Goal: Information Seeking & Learning: Learn about a topic

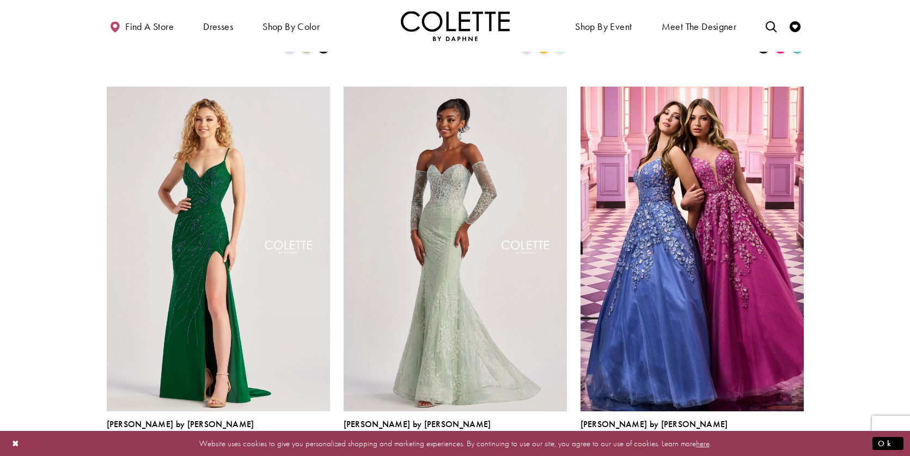
scroll to position [1046, 0]
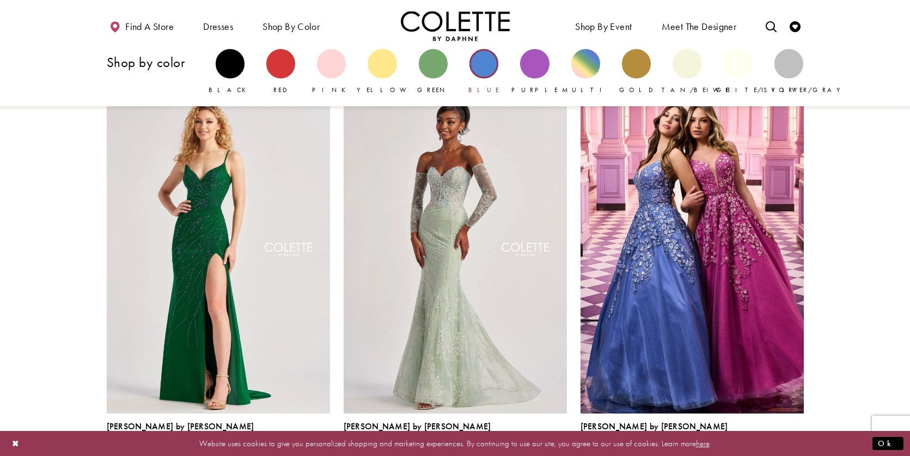
click at [491, 70] on div "Primary block" at bounding box center [484, 63] width 29 height 29
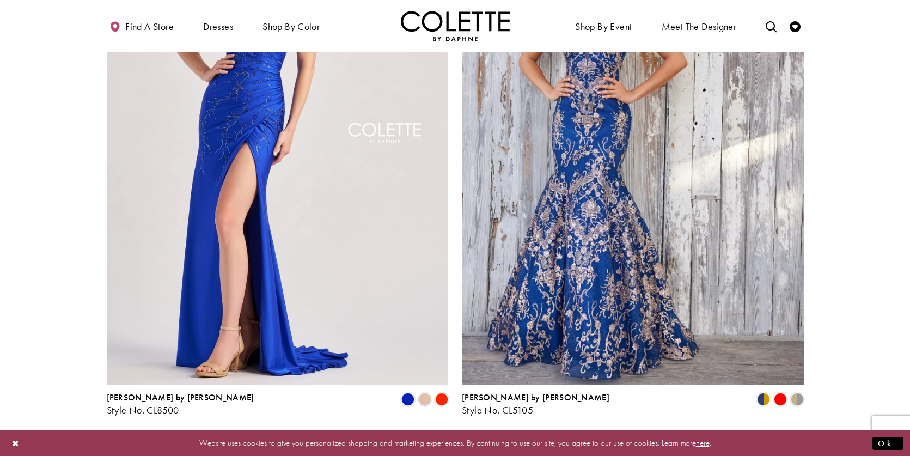
scroll to position [1900, 0]
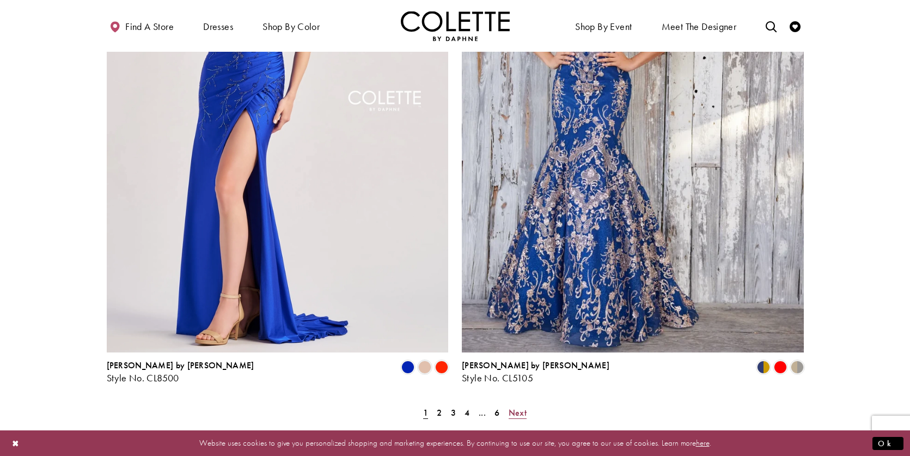
click at [526, 407] on span "Next" at bounding box center [518, 412] width 18 height 11
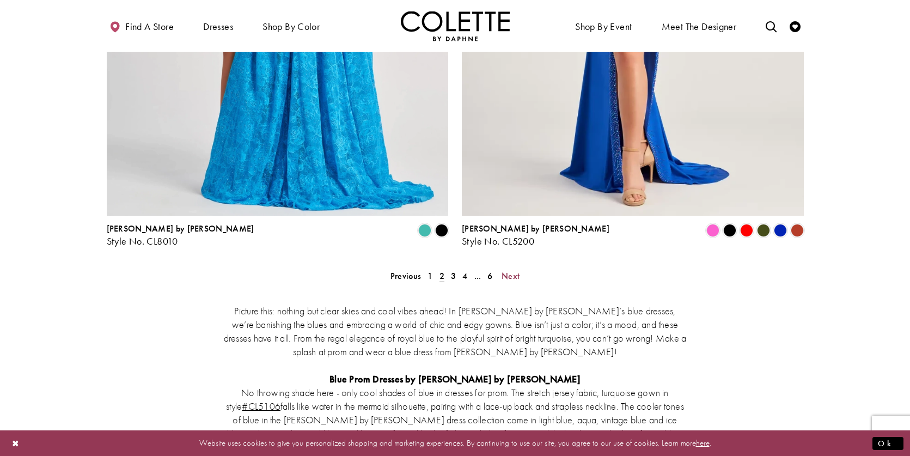
scroll to position [2061, 0]
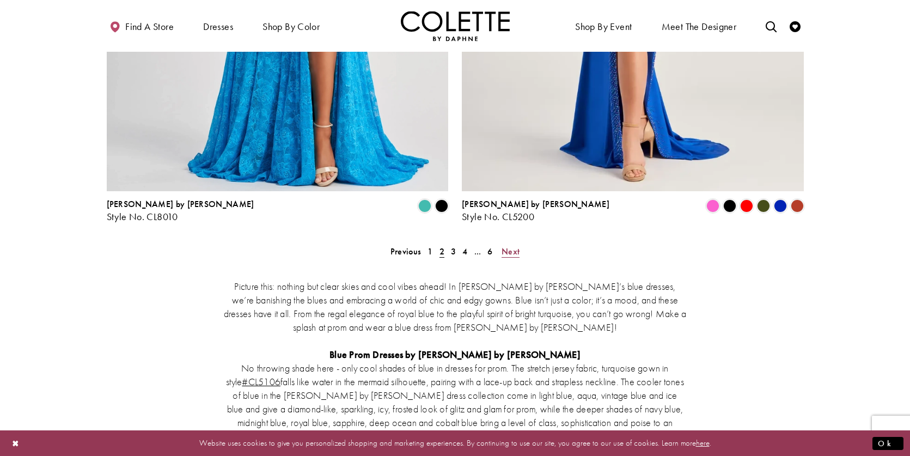
click at [512, 246] on span "Next" at bounding box center [511, 251] width 18 height 11
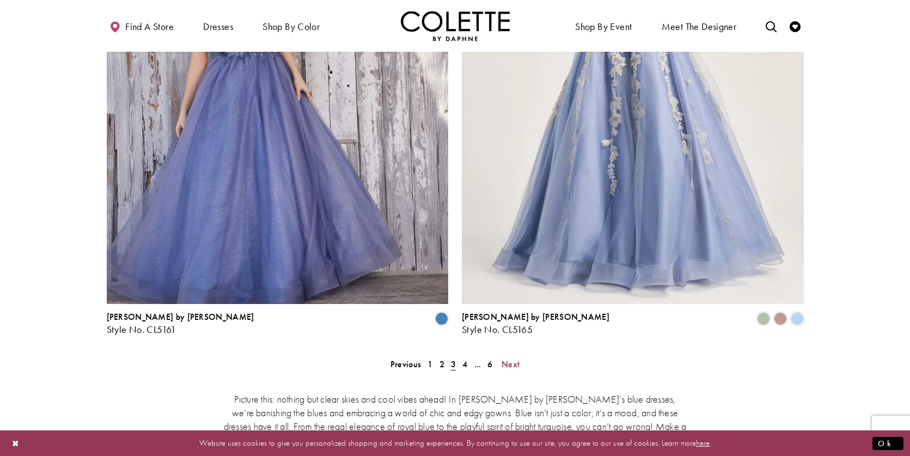
scroll to position [1949, 0]
click at [513, 358] on span "Next" at bounding box center [511, 363] width 18 height 11
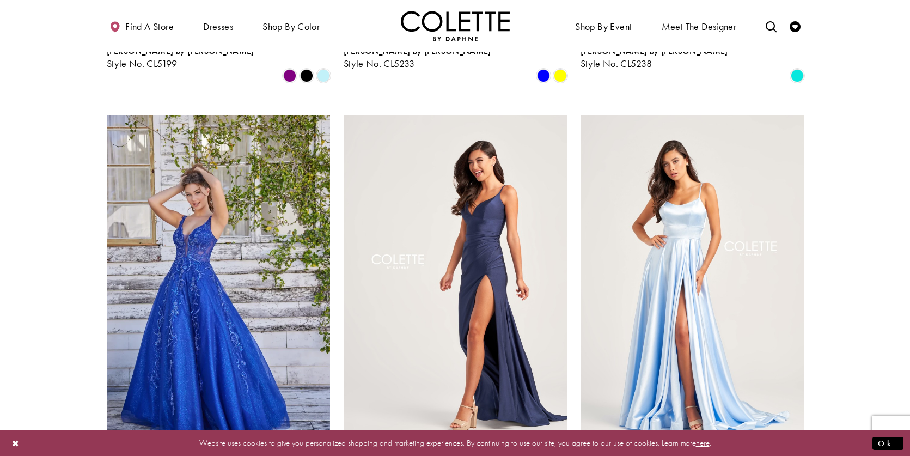
scroll to position [446, 0]
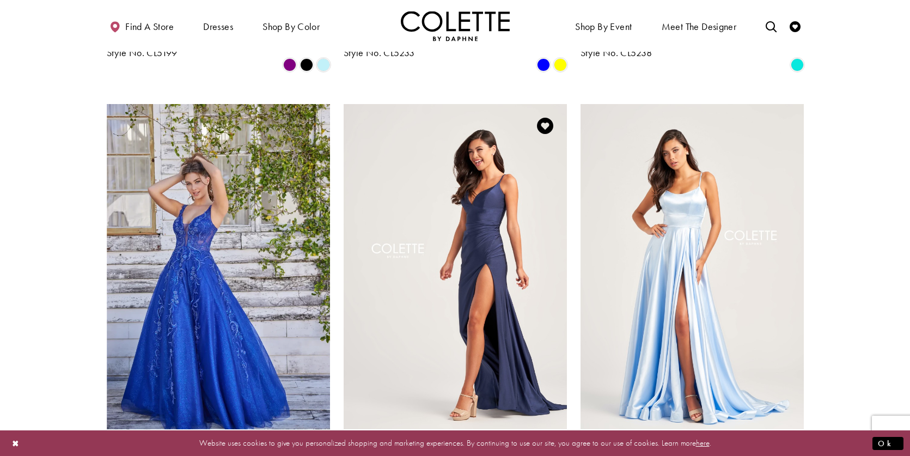
click at [491, 204] on img "Visit Colette by Daphne Style No. CL5278 Page" at bounding box center [455, 266] width 223 height 325
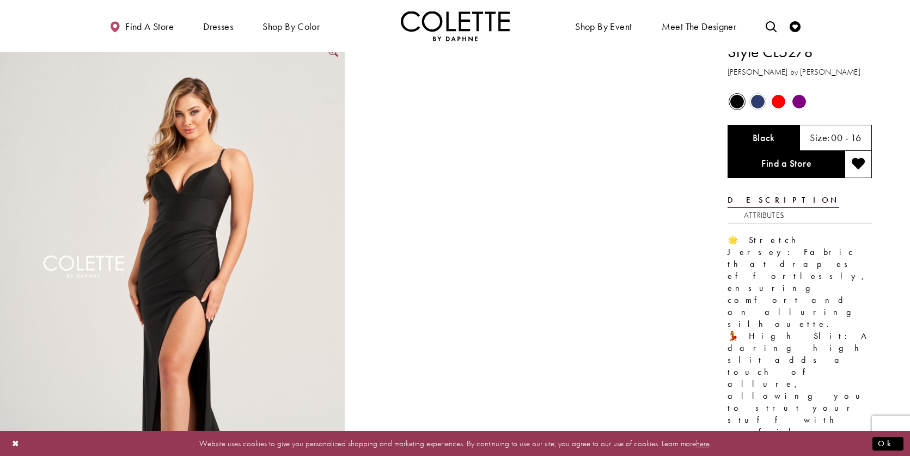
scroll to position [14, 0]
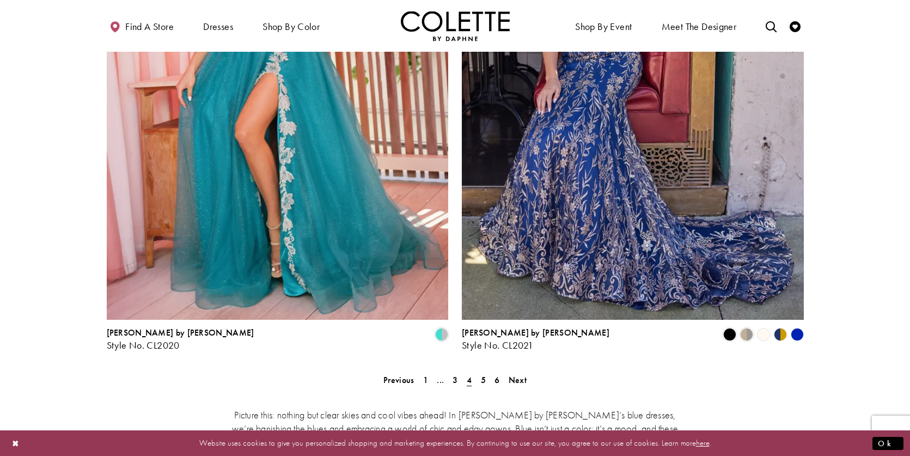
scroll to position [1992, 0]
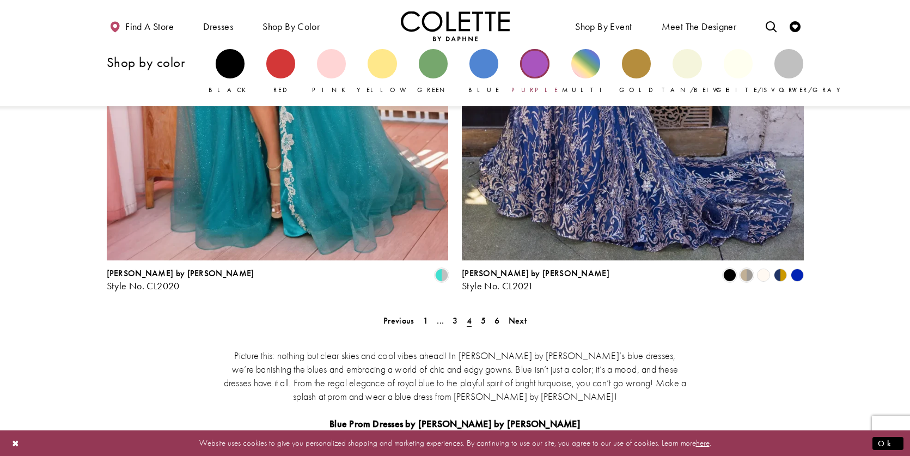
click at [536, 68] on div "Primary block" at bounding box center [534, 63] width 29 height 29
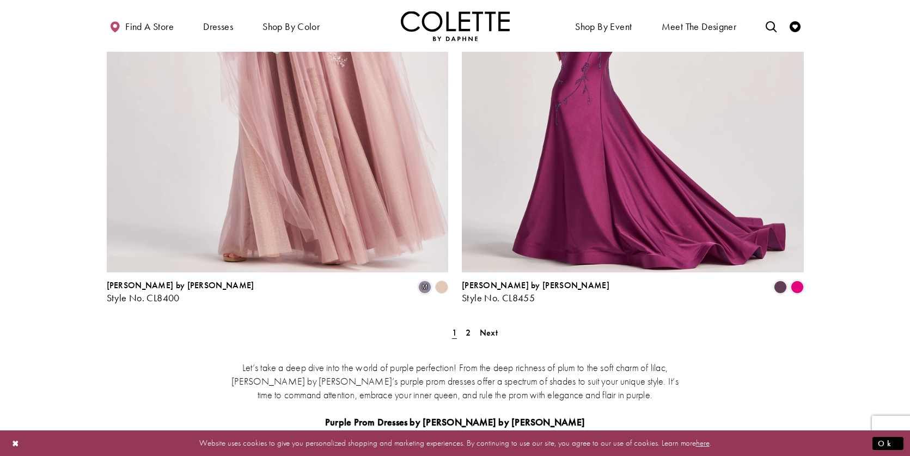
scroll to position [1982, 0]
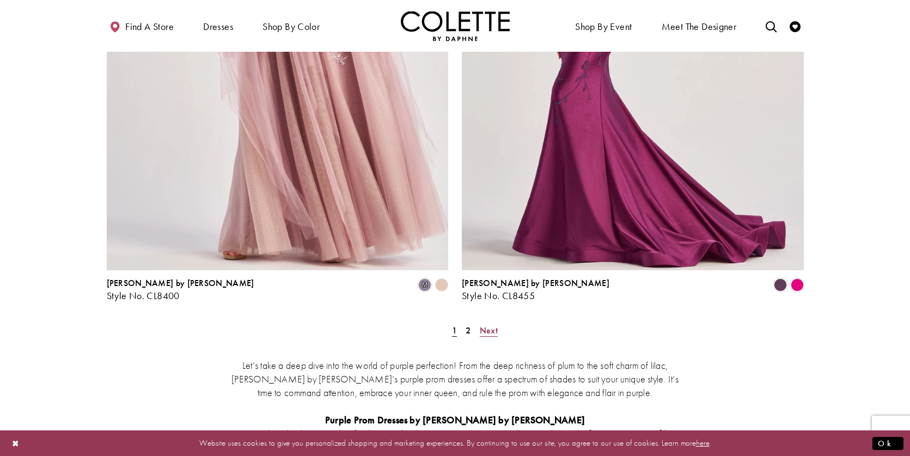
click at [497, 325] on span "Next" at bounding box center [489, 330] width 18 height 11
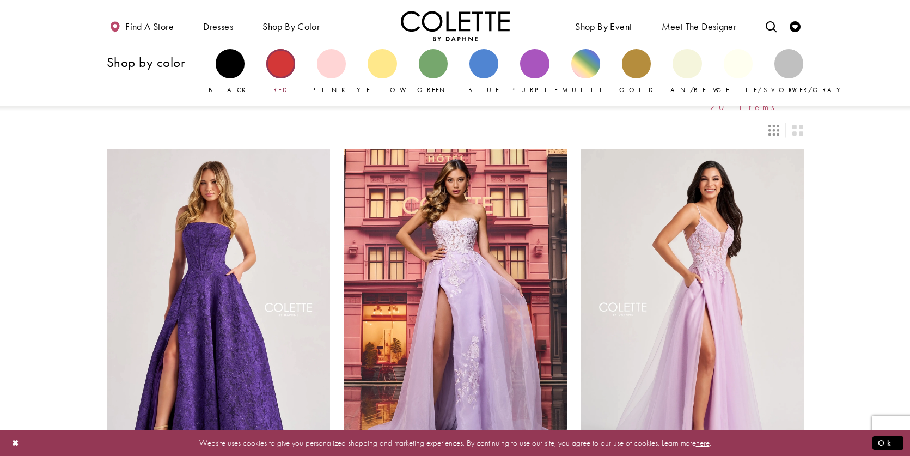
click at [277, 68] on div "Primary block" at bounding box center [280, 63] width 29 height 29
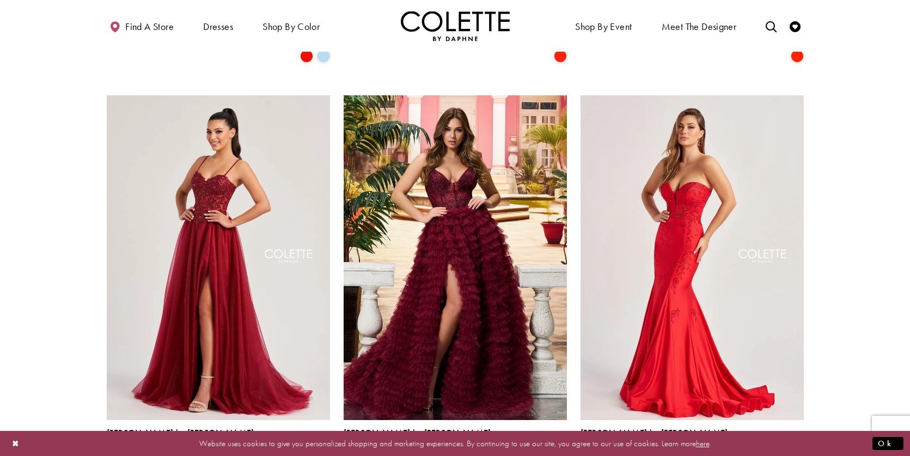
scroll to position [1259, 0]
click at [214, 173] on img "Visit Colette by Daphne Style No. CL8280 Page" at bounding box center [218, 257] width 223 height 325
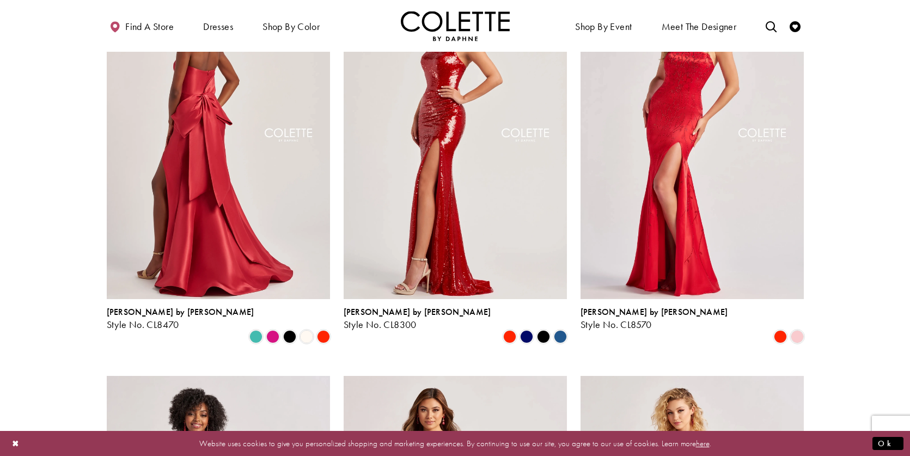
scroll to position [141, 0]
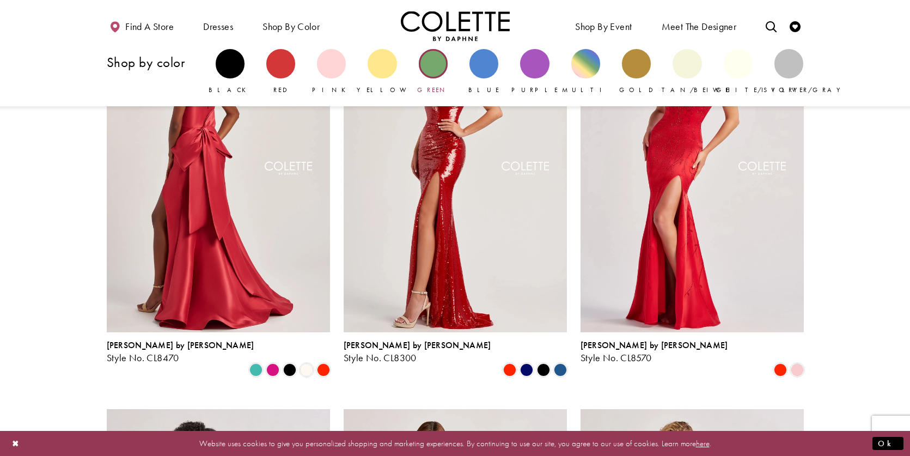
click at [429, 65] on div "Primary block" at bounding box center [433, 63] width 29 height 29
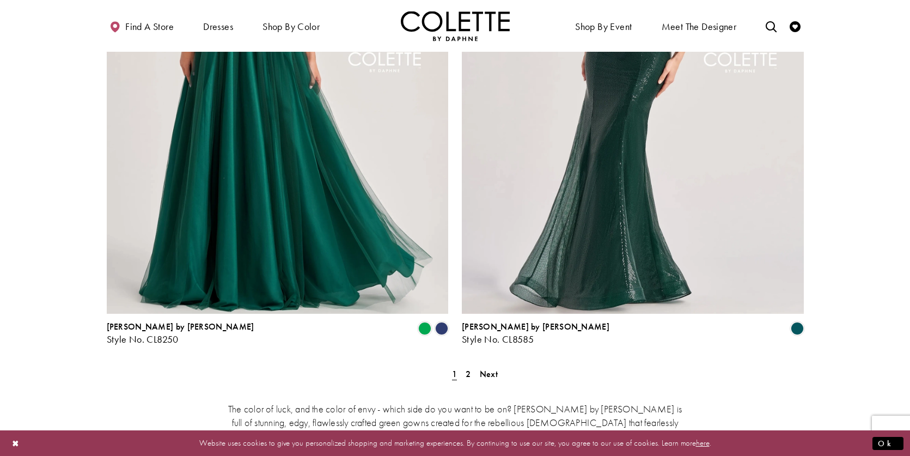
scroll to position [2000, 0]
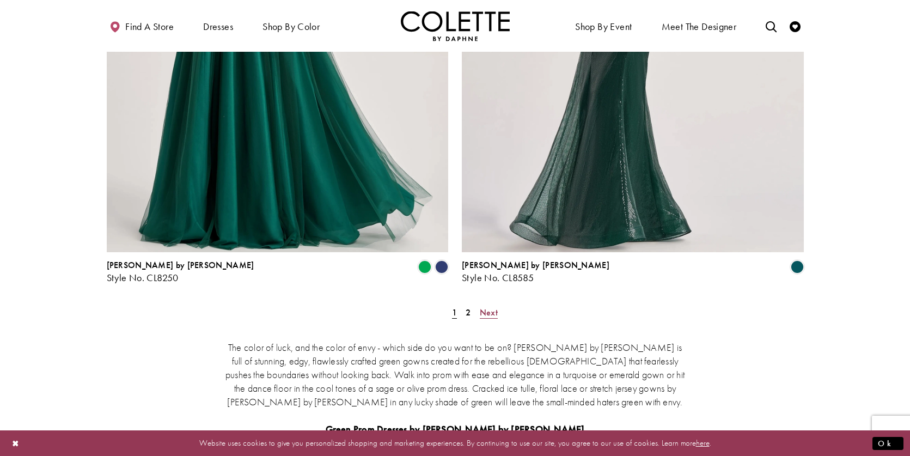
click at [491, 307] on span "Next" at bounding box center [489, 312] width 18 height 11
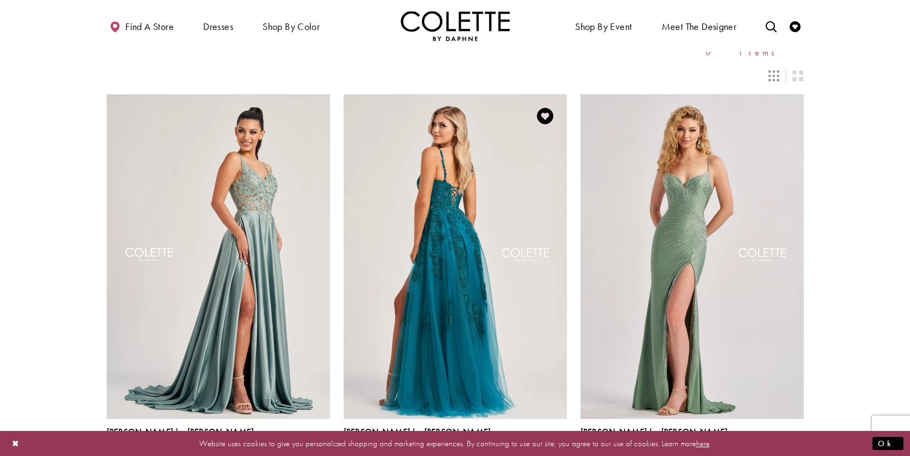
scroll to position [26, 0]
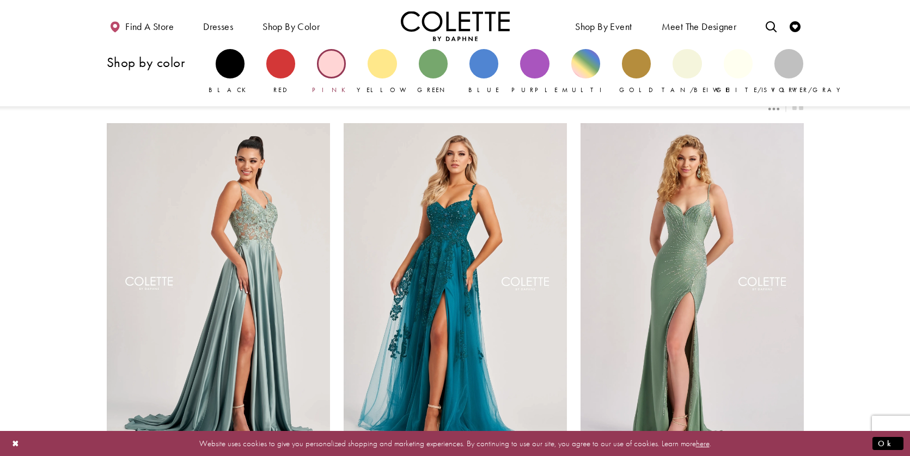
click at [327, 62] on div "Primary block" at bounding box center [331, 63] width 29 height 29
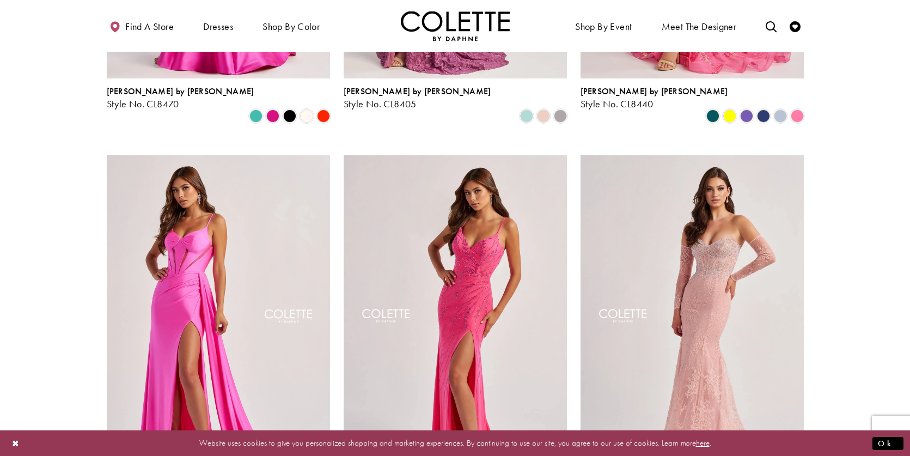
scroll to position [479, 0]
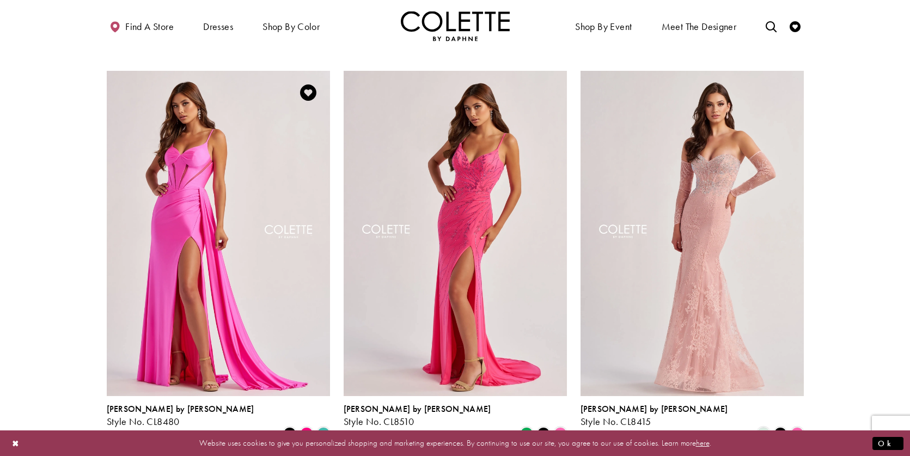
click at [207, 220] on img "Visit Colette by Daphne Style No. CL8480 Page" at bounding box center [218, 233] width 223 height 325
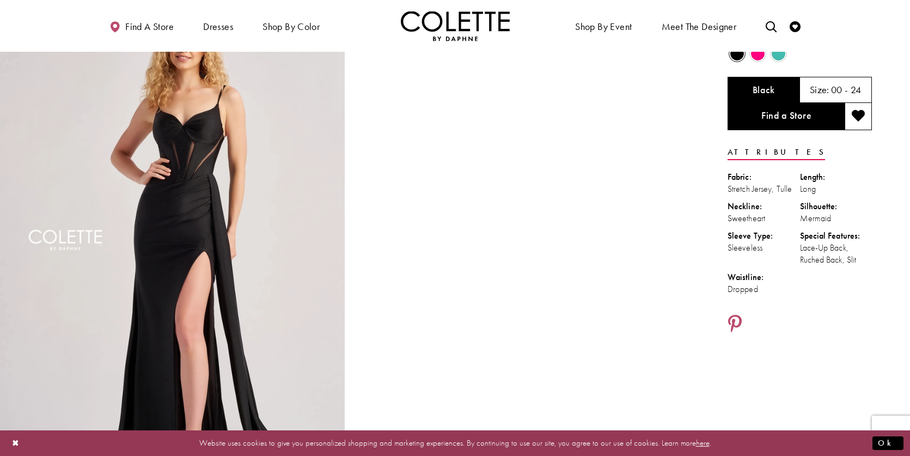
scroll to position [60, 0]
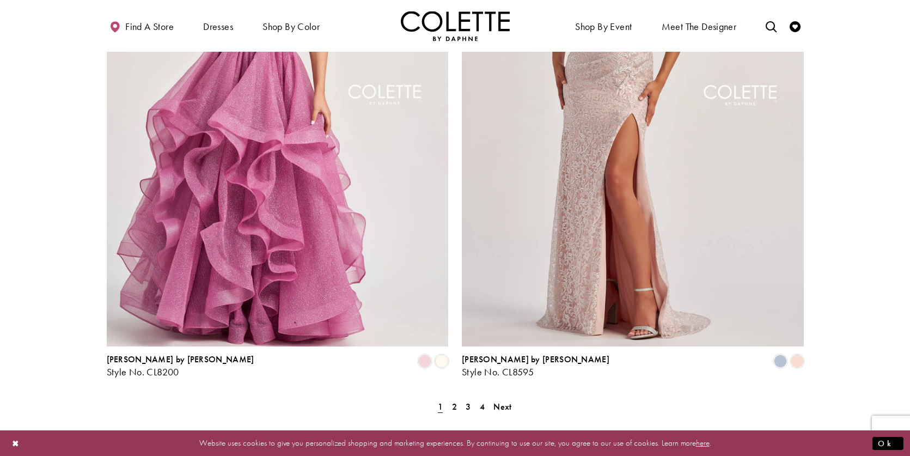
scroll to position [1906, 0]
click at [509, 400] on span "Next" at bounding box center [502, 405] width 18 height 11
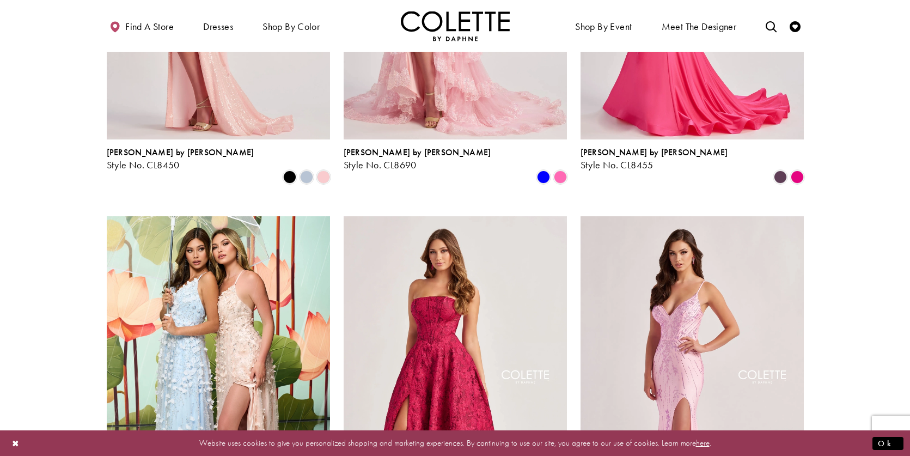
scroll to position [821, 0]
